Goal: Information Seeking & Learning: Check status

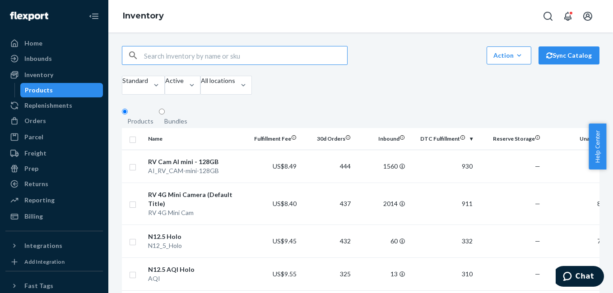
click at [207, 64] on input "text" at bounding box center [245, 55] width 203 height 18
type input "accessories"
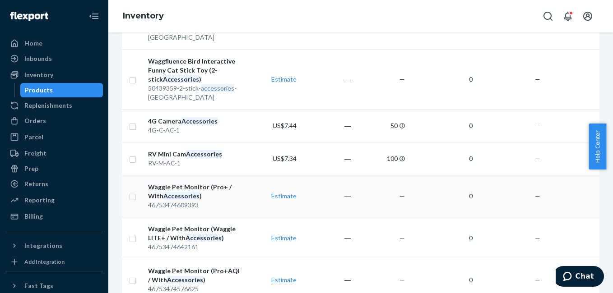
scroll to position [455, 0]
click at [198, 151] on em "Accessories" at bounding box center [204, 155] width 36 height 8
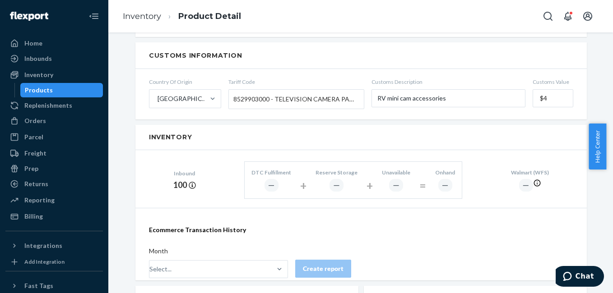
scroll to position [522, 0]
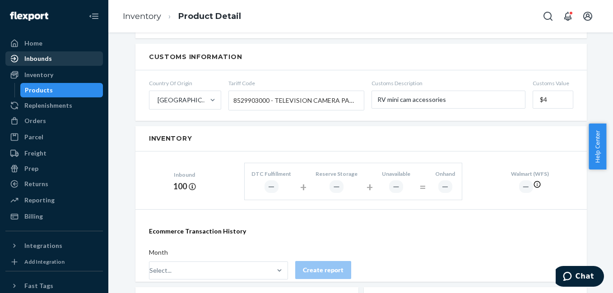
click at [30, 62] on div "Inbounds" at bounding box center [38, 58] width 28 height 9
